Goal: Information Seeking & Learning: Check status

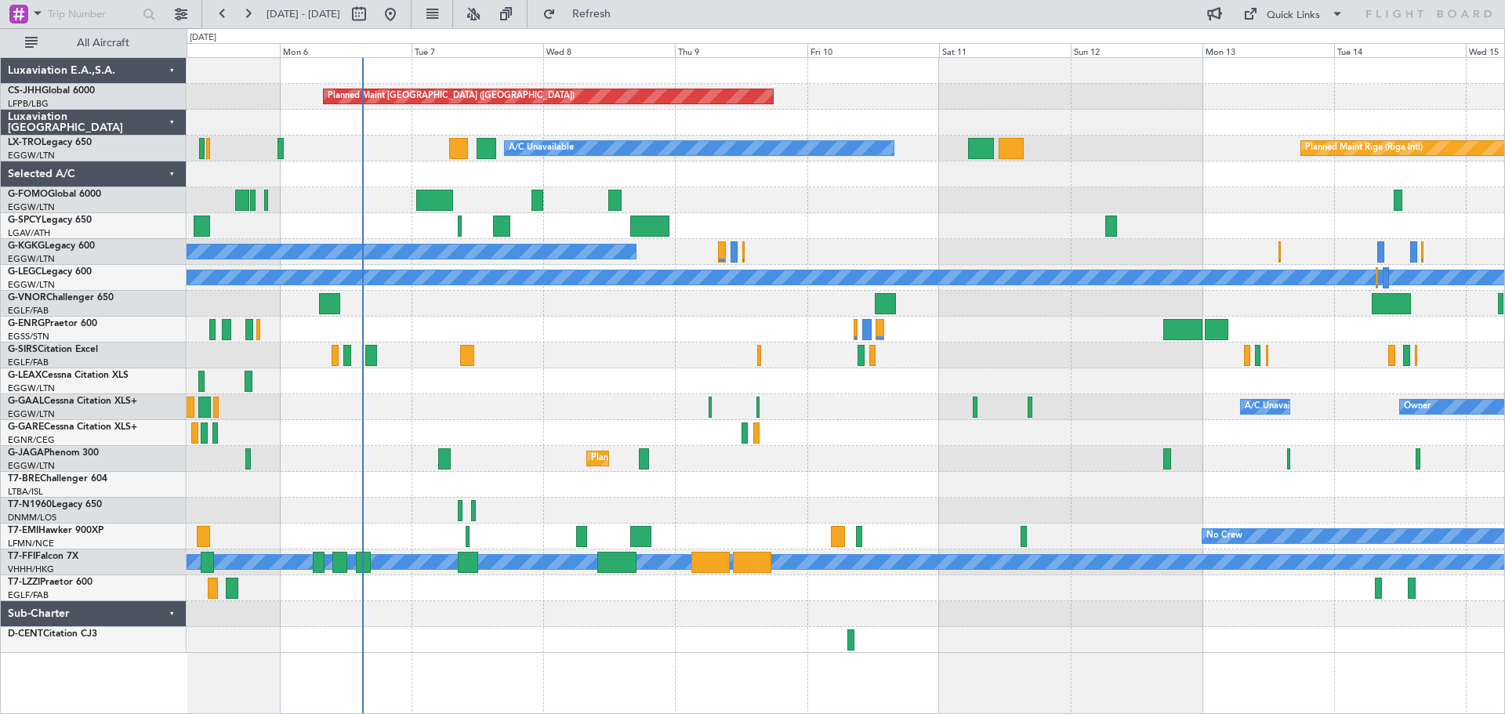
click at [949, 100] on div "Planned Maint [GEOGRAPHIC_DATA] ([GEOGRAPHIC_DATA])" at bounding box center [845, 97] width 1317 height 26
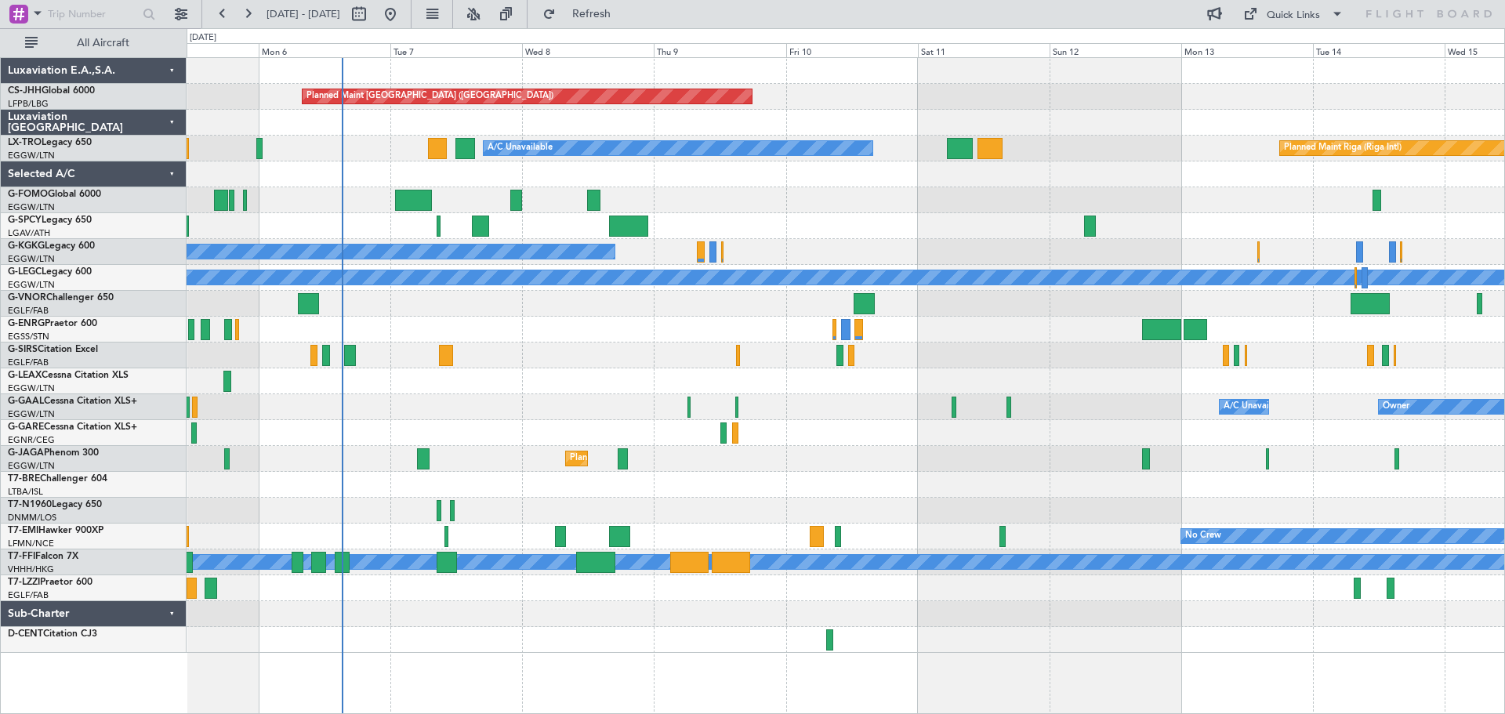
click at [1027, 126] on div at bounding box center [845, 123] width 1317 height 26
click at [846, 213] on div "Unplanned Maint [GEOGRAPHIC_DATA]" at bounding box center [845, 226] width 1317 height 26
click at [842, 185] on div at bounding box center [845, 174] width 1317 height 26
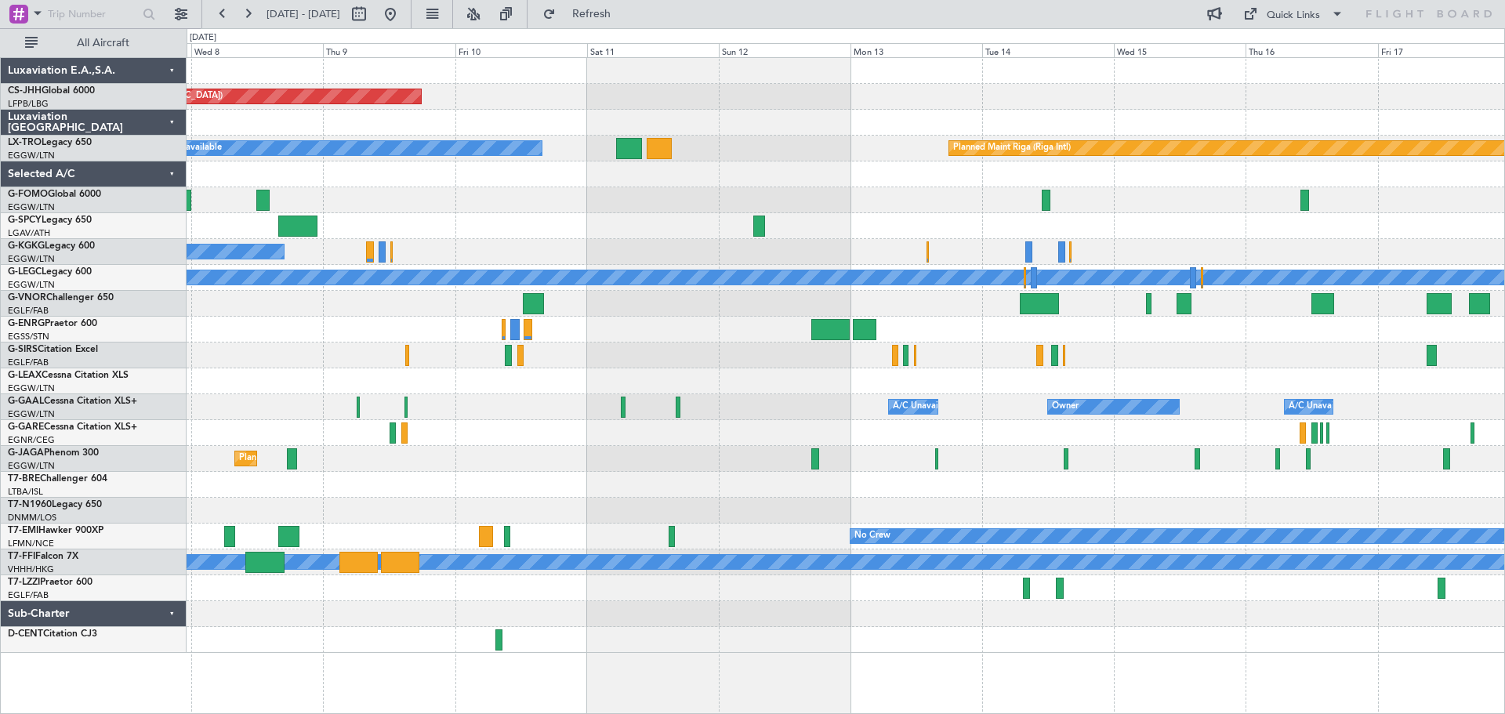
click at [615, 160] on div "Planned Maint [GEOGRAPHIC_DATA] ([GEOGRAPHIC_DATA]) Planned Maint [GEOGRAPHIC_D…" at bounding box center [845, 355] width 1317 height 595
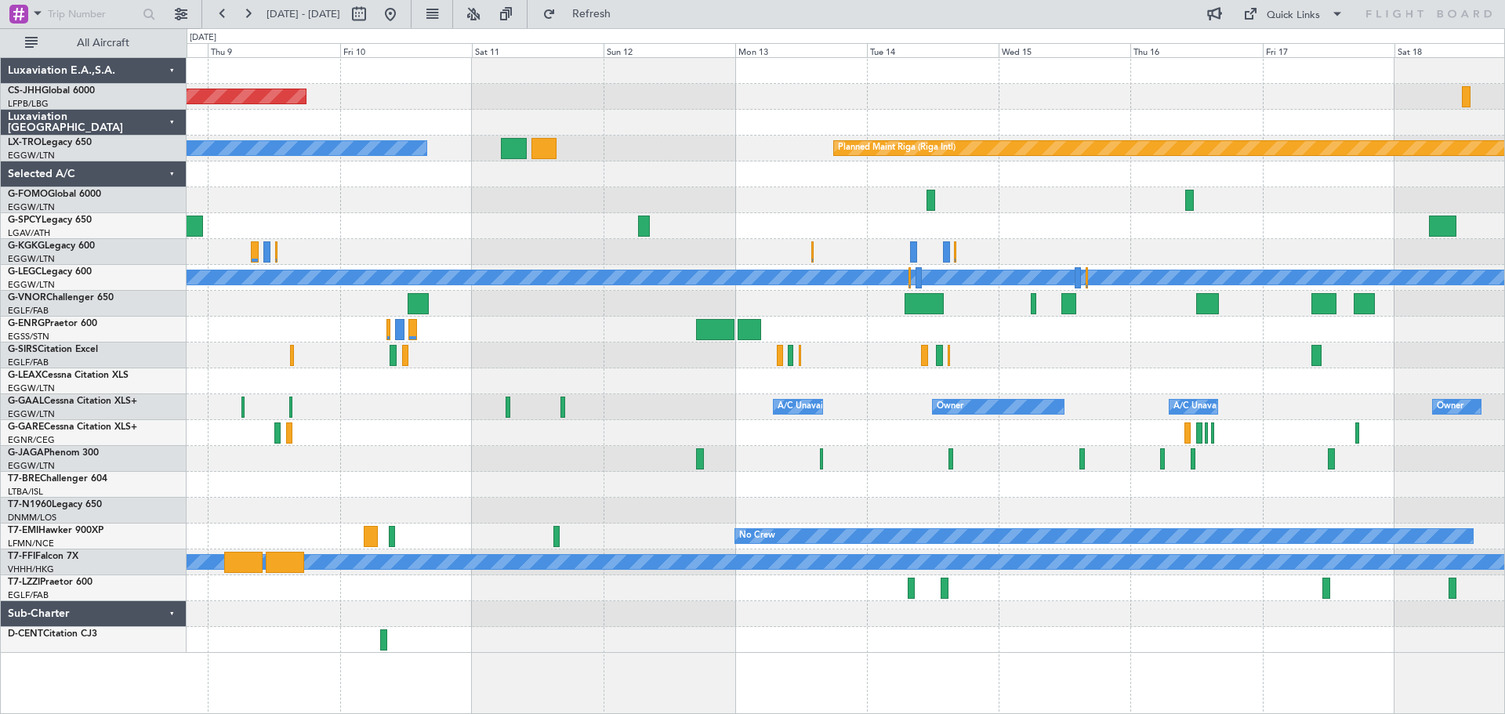
click at [1053, 176] on div "Planned Maint [GEOGRAPHIC_DATA] ([GEOGRAPHIC_DATA]) Planned Maint [GEOGRAPHIC_D…" at bounding box center [845, 355] width 1317 height 595
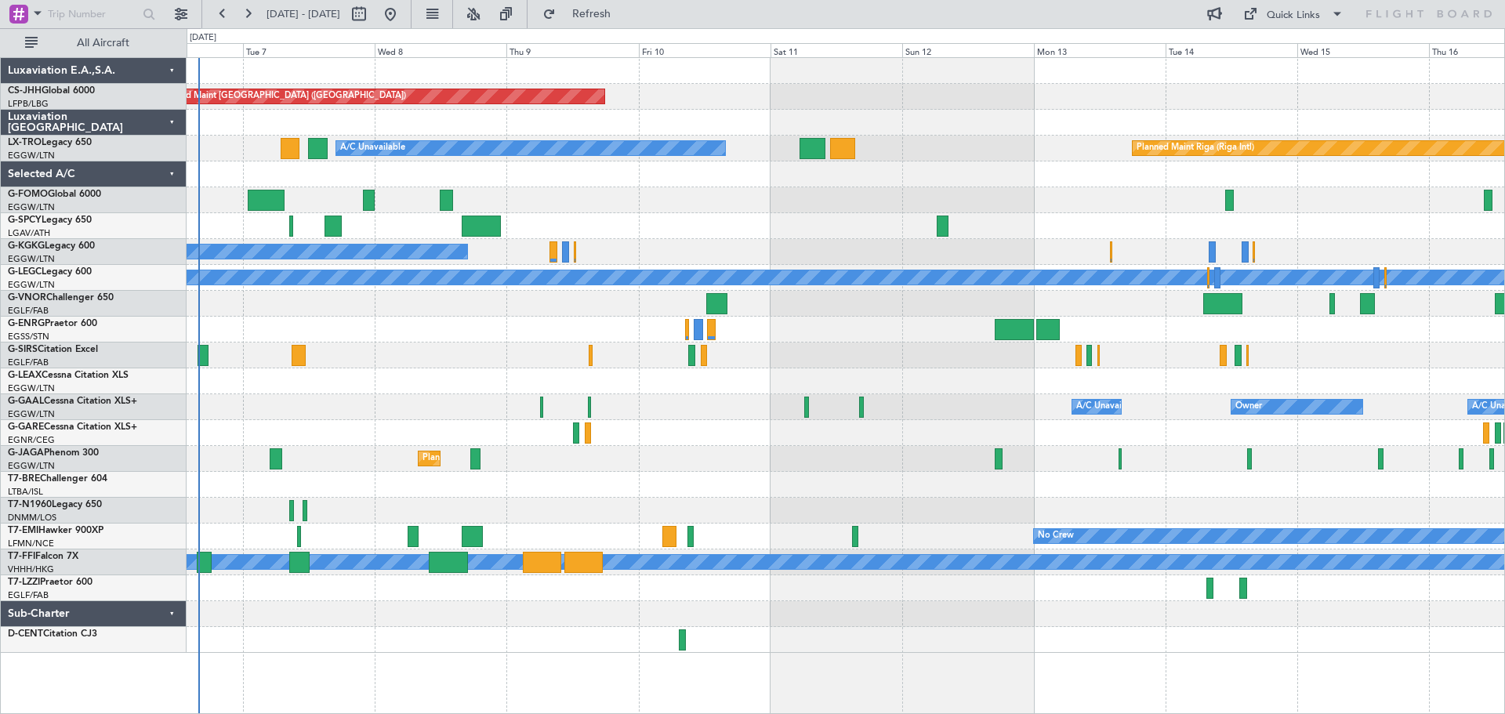
click at [857, 394] on div "A/C Unavailable Owner Owner A/C Unavailable Owner" at bounding box center [845, 407] width 1317 height 26
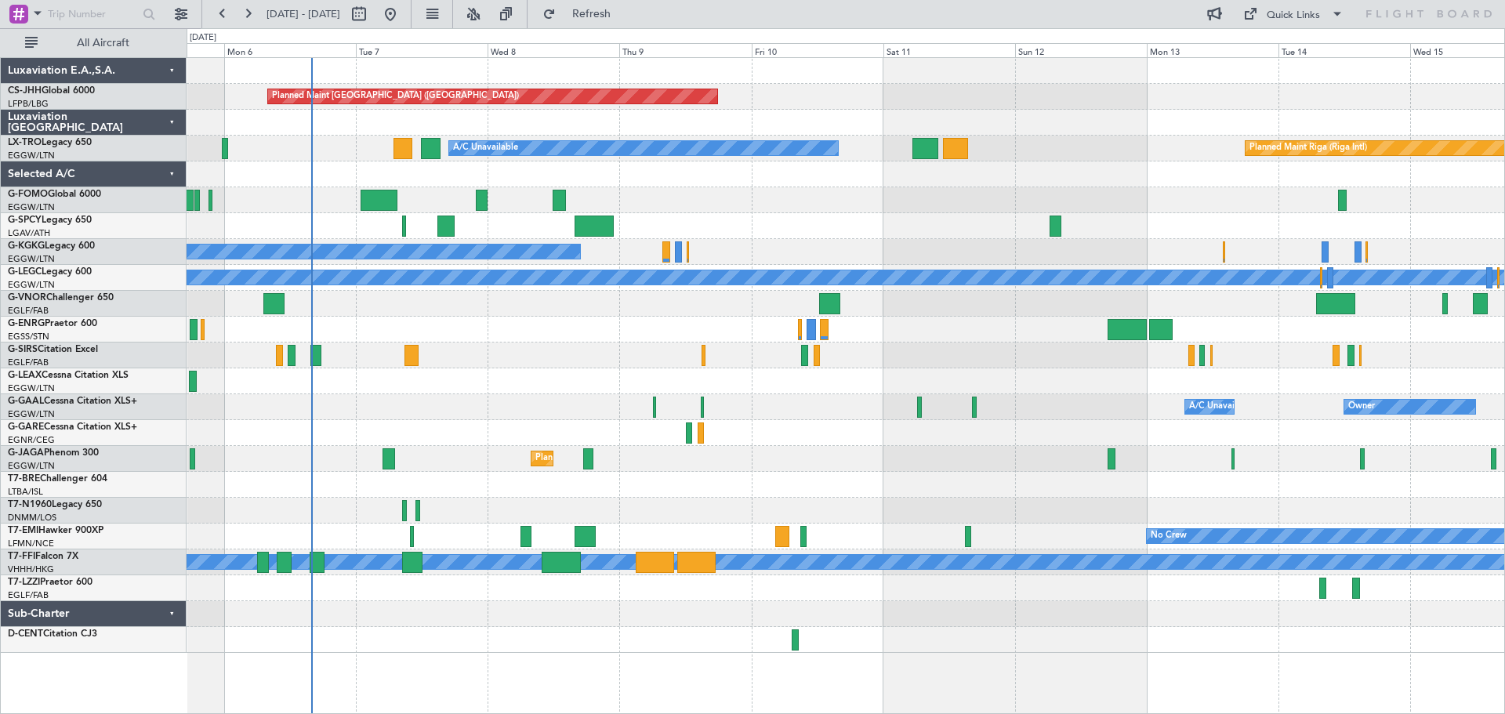
click at [466, 517] on div at bounding box center [845, 511] width 1317 height 26
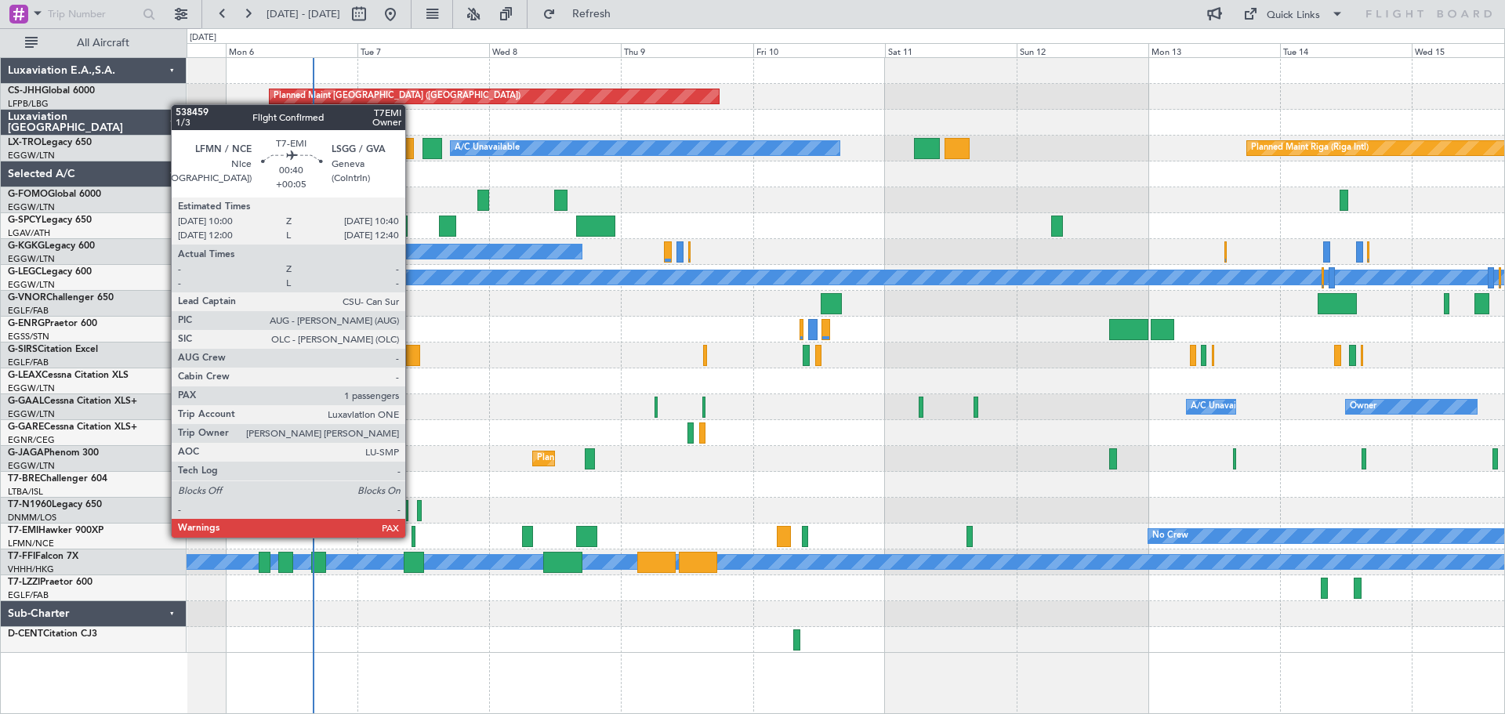
click at [412, 536] on div at bounding box center [413, 536] width 4 height 21
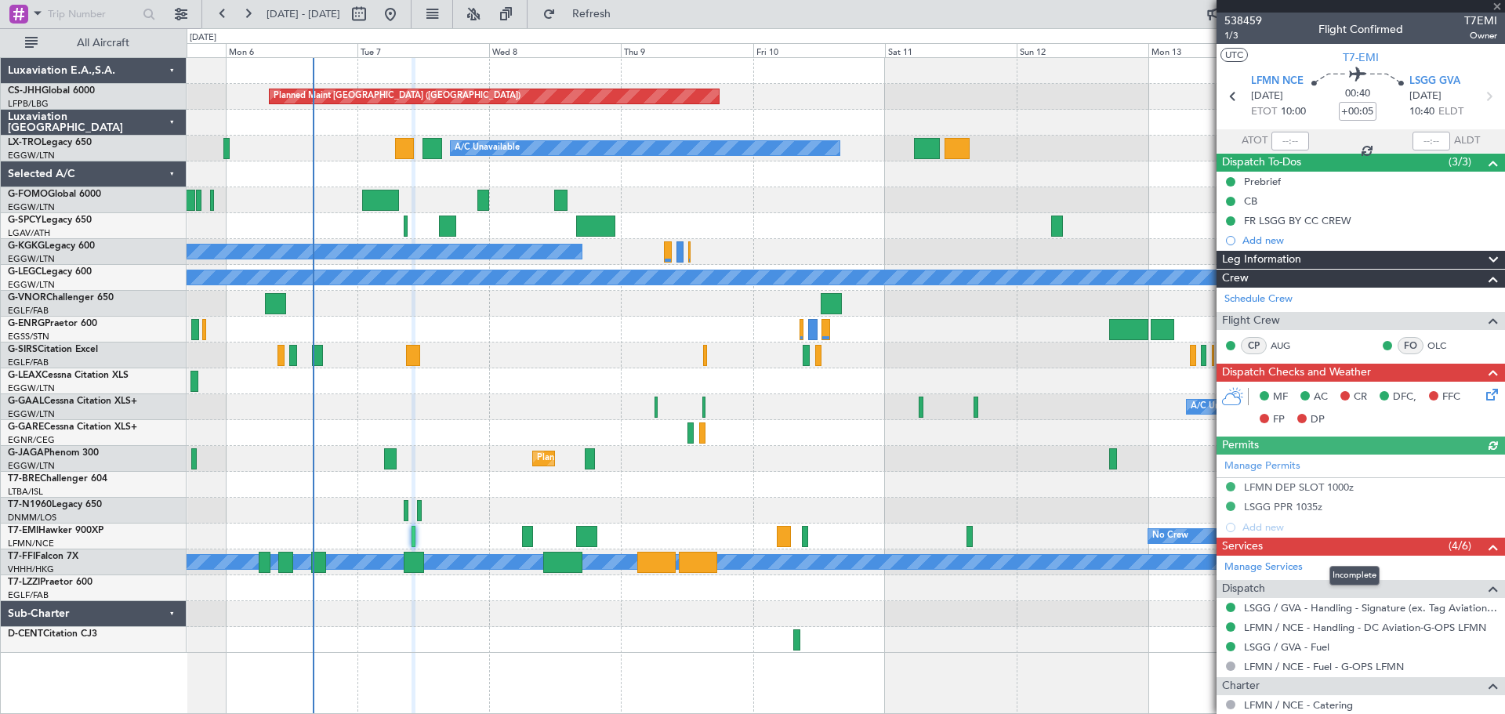
scroll to position [158, 0]
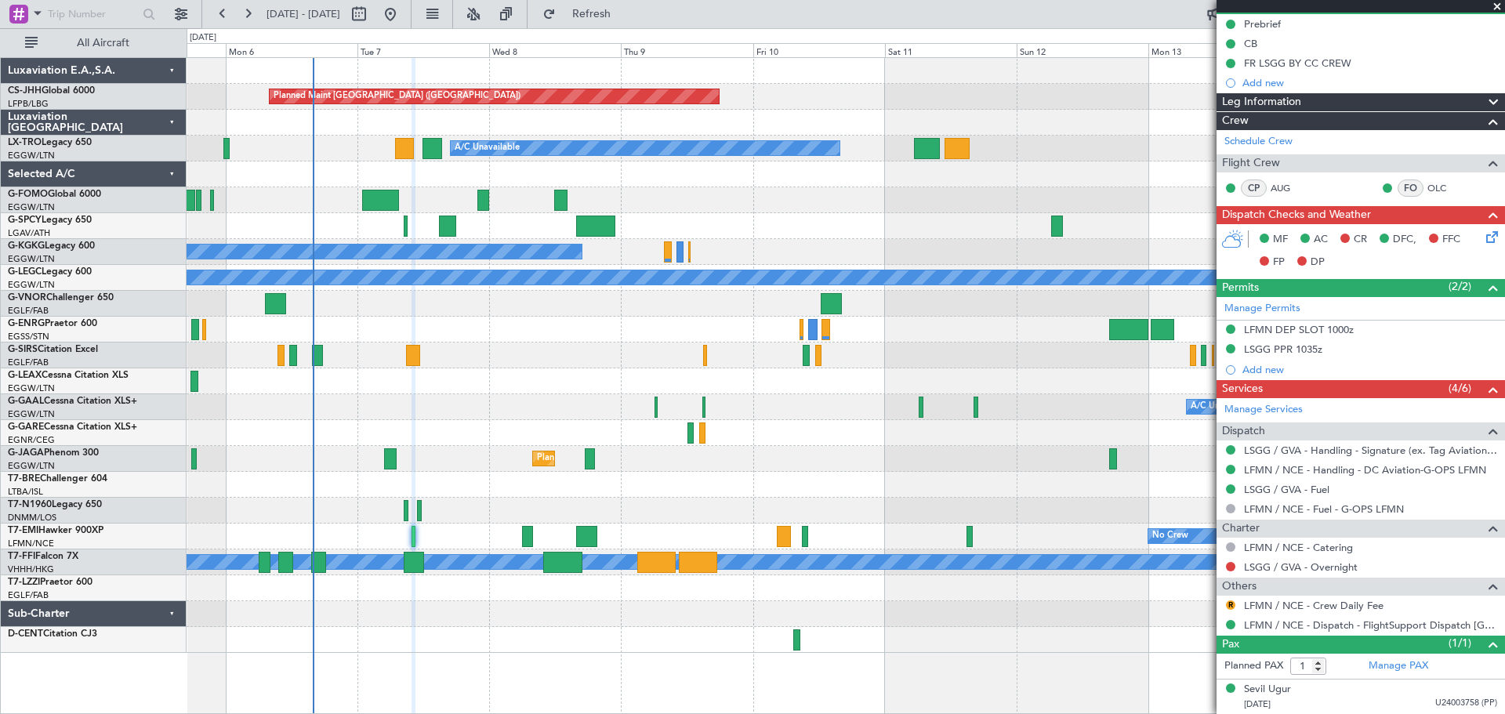
click at [1497, 4] on span at bounding box center [1497, 7] width 16 height 14
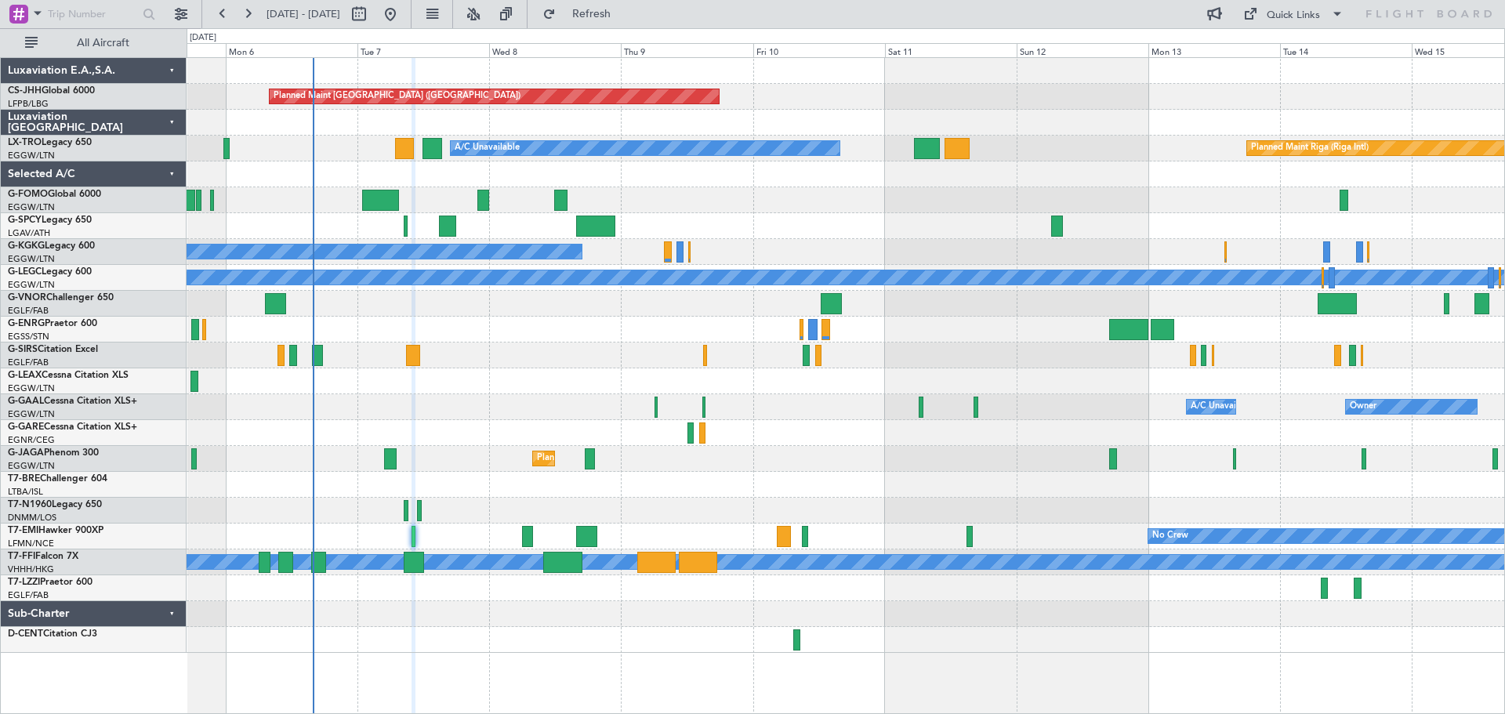
type input "0"
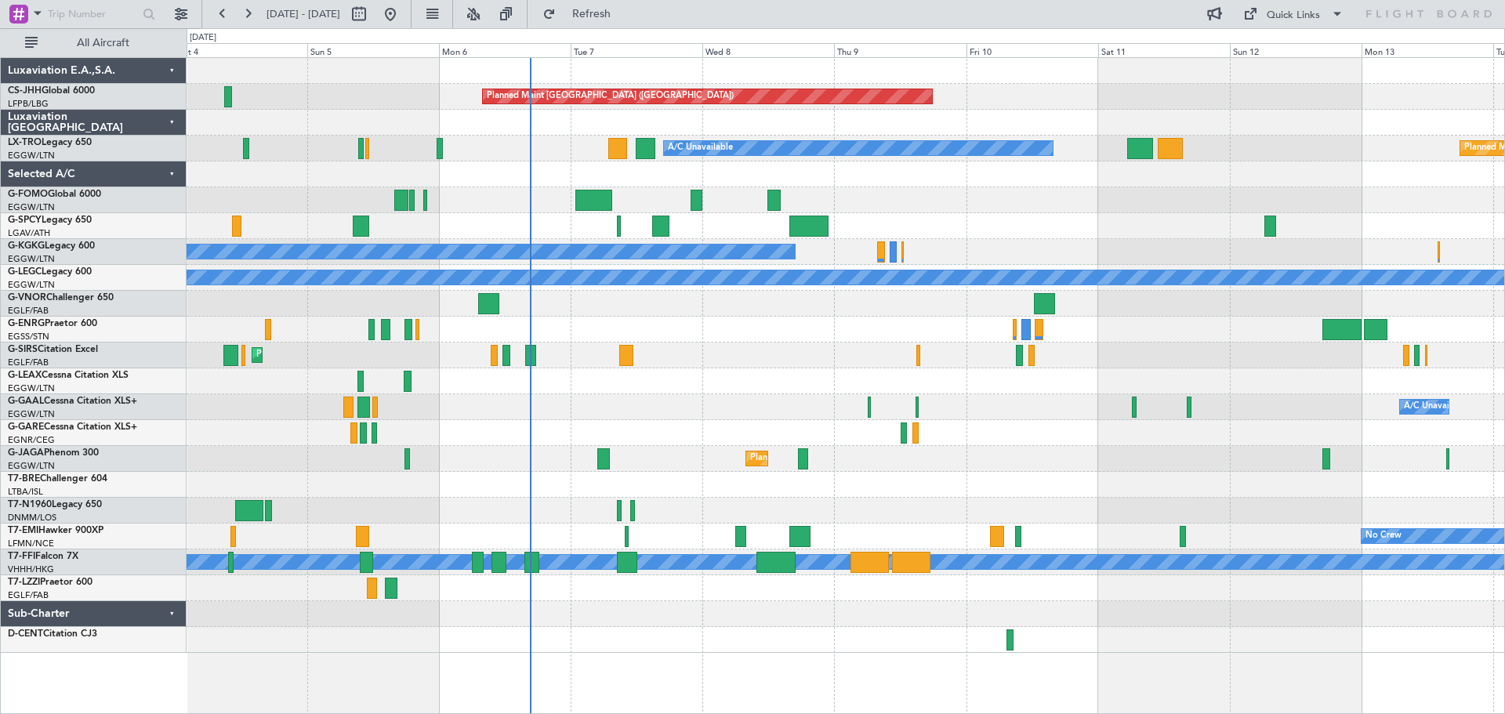
click at [1035, 216] on div "Planned Maint [GEOGRAPHIC_DATA] ([GEOGRAPHIC_DATA]) Planned Maint [GEOGRAPHIC_D…" at bounding box center [845, 355] width 1317 height 595
